Goal: Check status: Check status

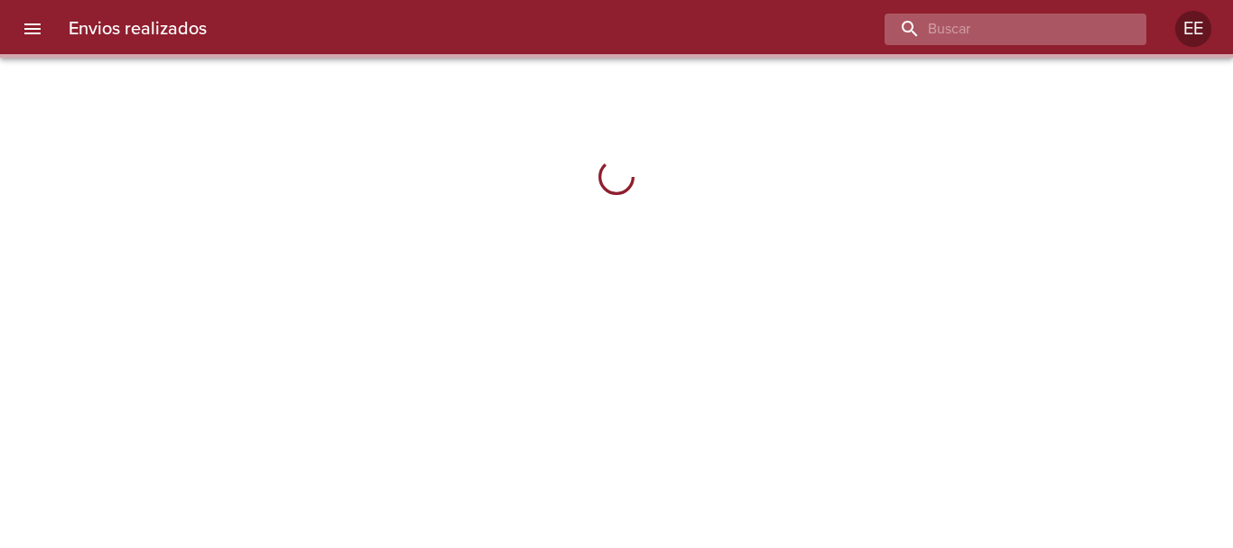
click at [1033, 29] on input "buscar" at bounding box center [999, 30] width 231 height 32
paste input "[PERSON_NAME] KATHERINNE"
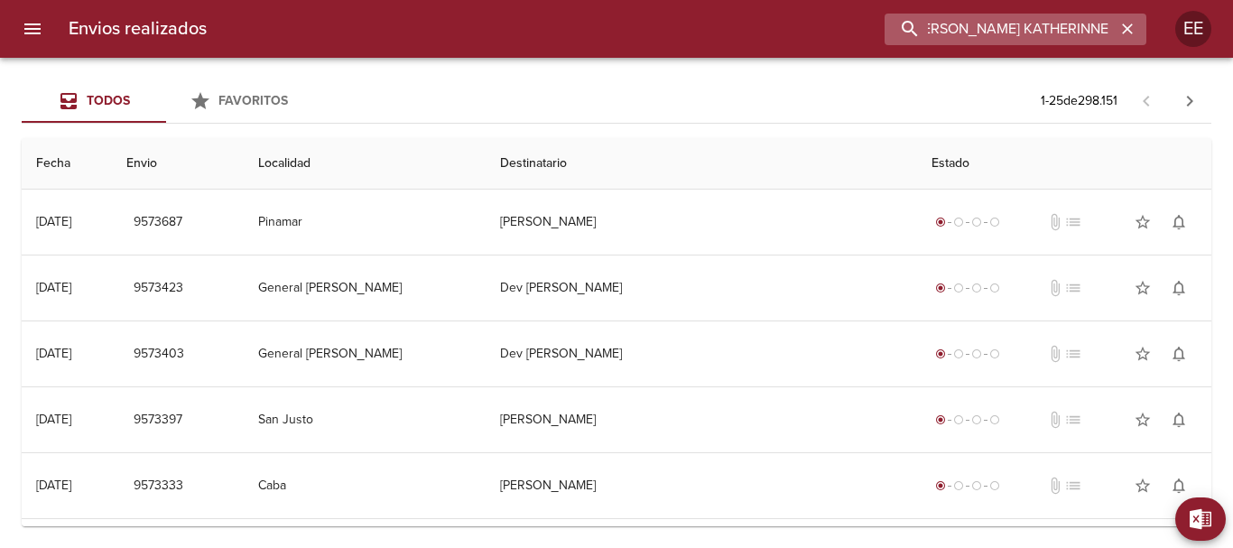
type input "[PERSON_NAME] KATHERINNE"
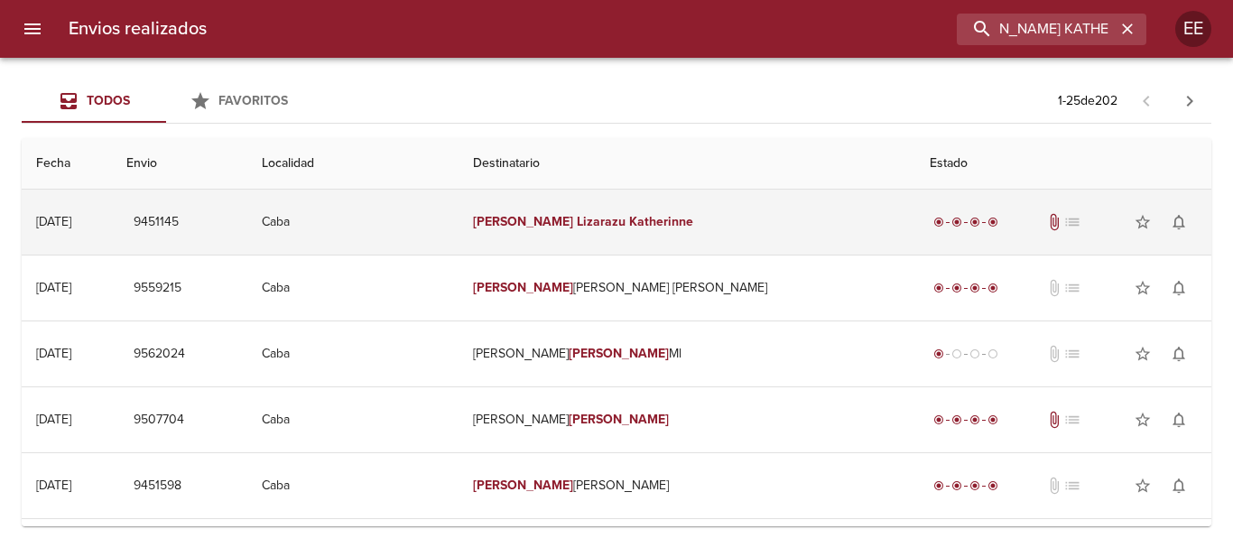
scroll to position [0, 0]
click at [661, 224] on em "Katherinne" at bounding box center [661, 221] width 64 height 15
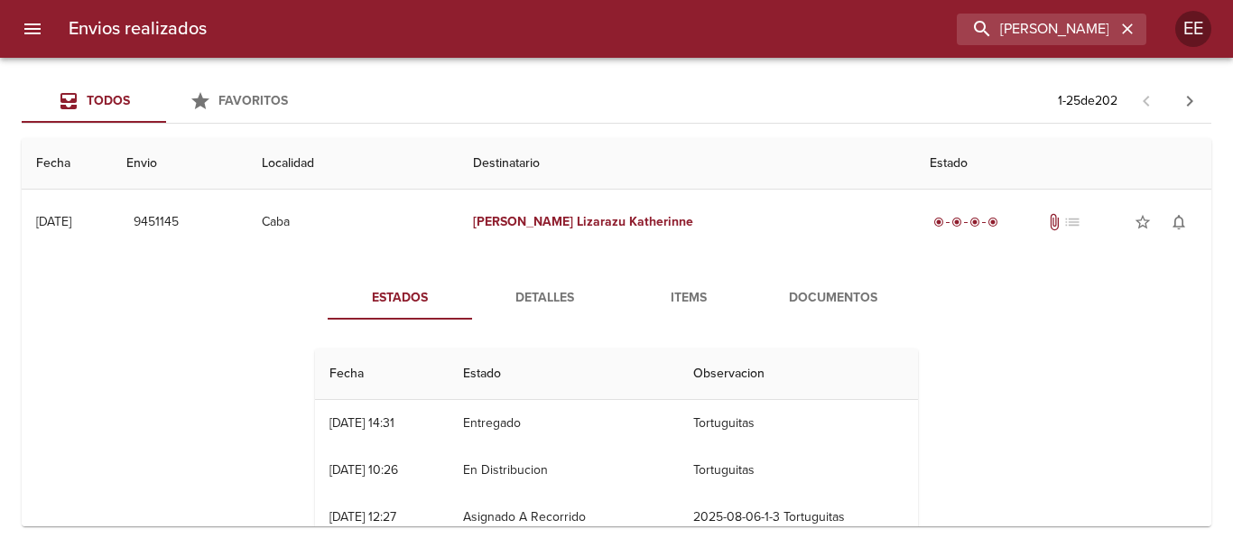
click at [666, 303] on span "Items" at bounding box center [688, 298] width 123 height 23
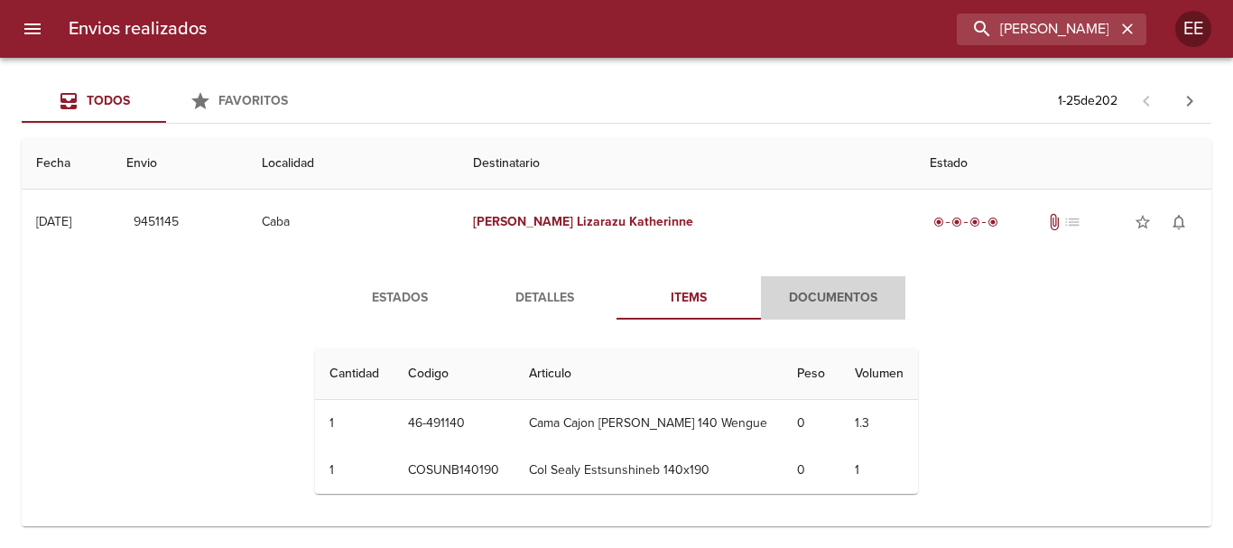
click at [838, 297] on span "Documentos" at bounding box center [833, 298] width 123 height 23
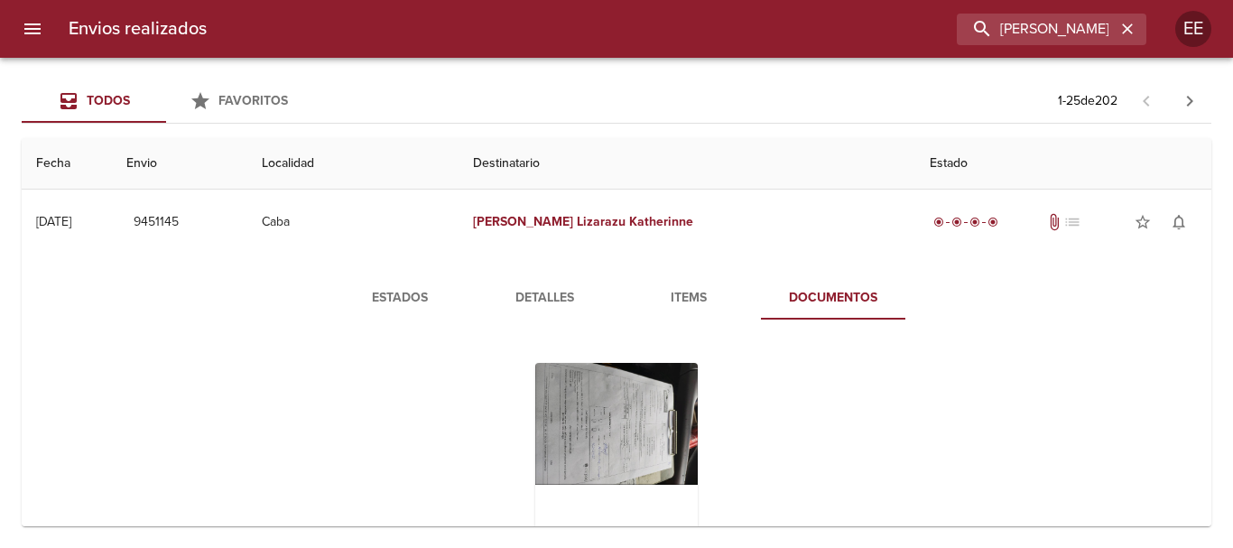
scroll to position [90, 0]
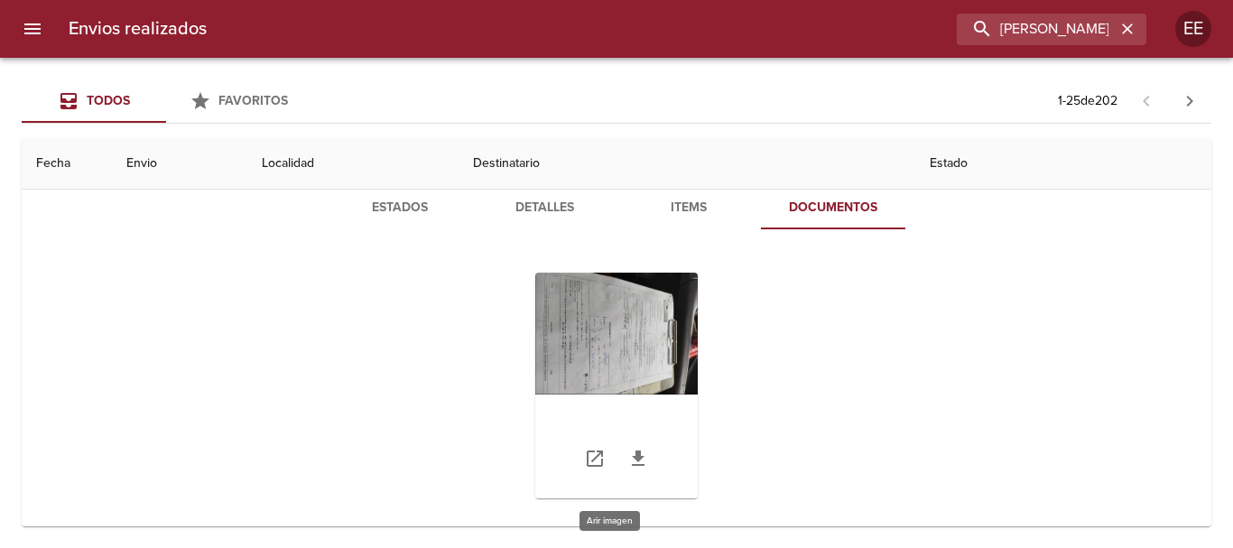
click at [576, 329] on div "Tabla de envíos del cliente" at bounding box center [616, 386] width 162 height 226
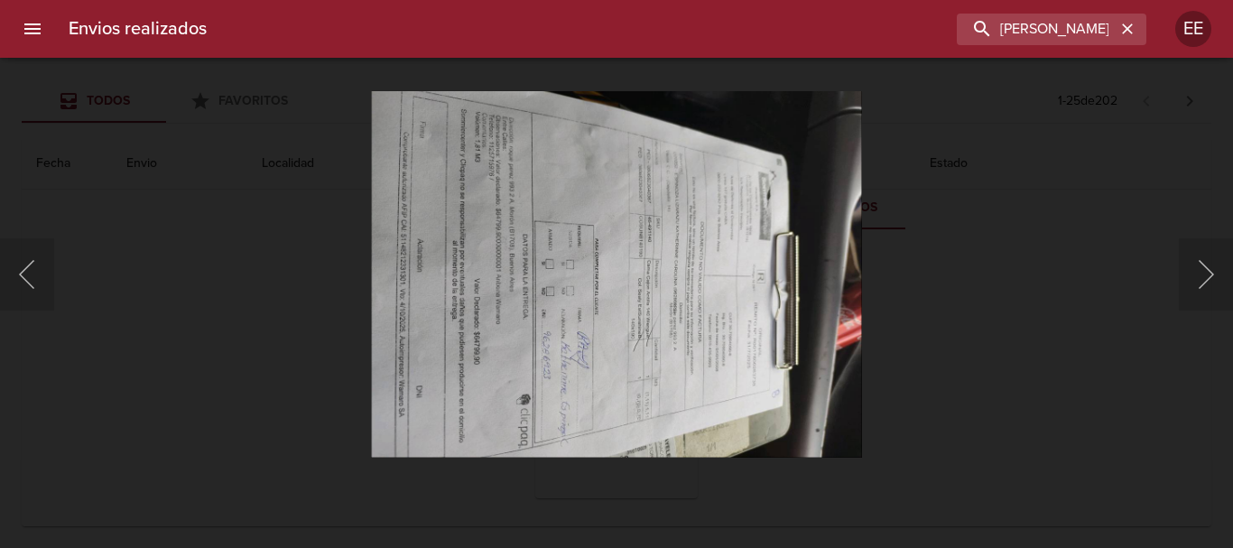
click at [610, 316] on img "Lightbox" at bounding box center [616, 273] width 491 height 367
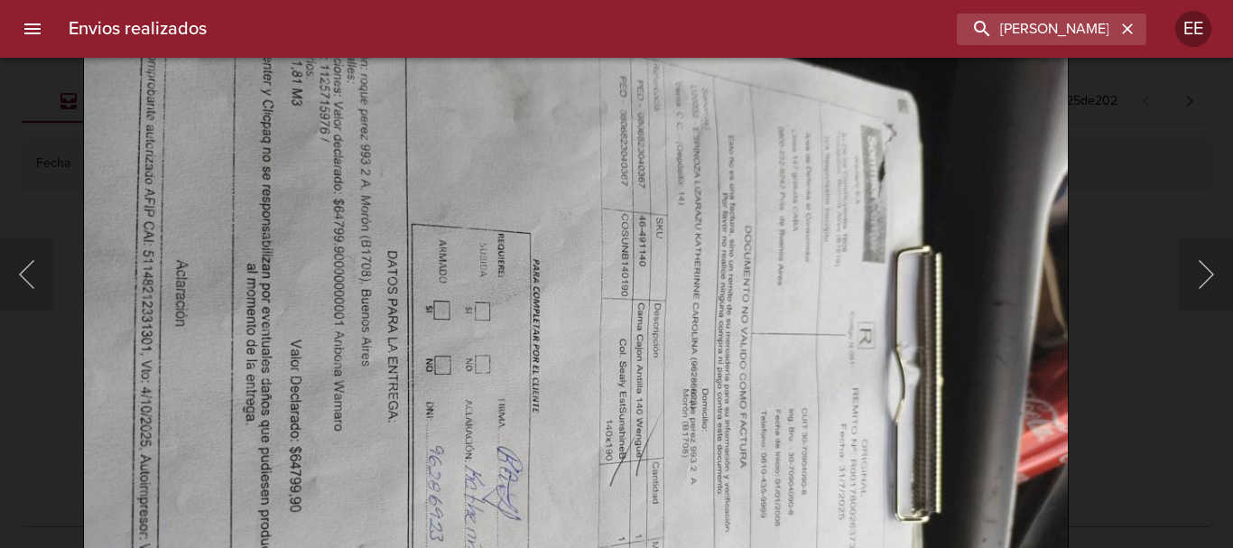
click at [690, 371] on img "Lightbox" at bounding box center [576, 331] width 986 height 738
